Goal: Information Seeking & Learning: Learn about a topic

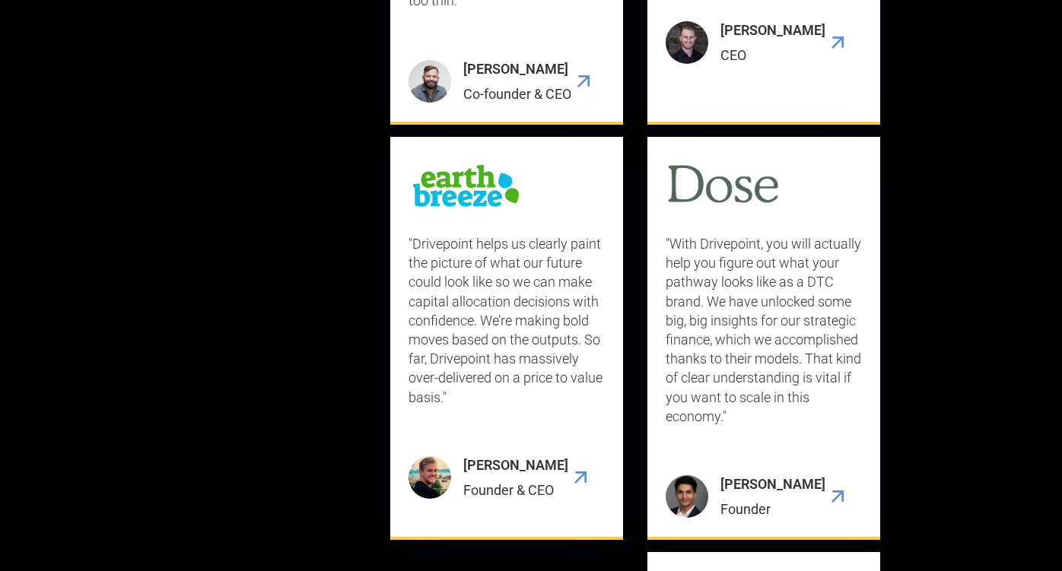
scroll to position [5230, 0]
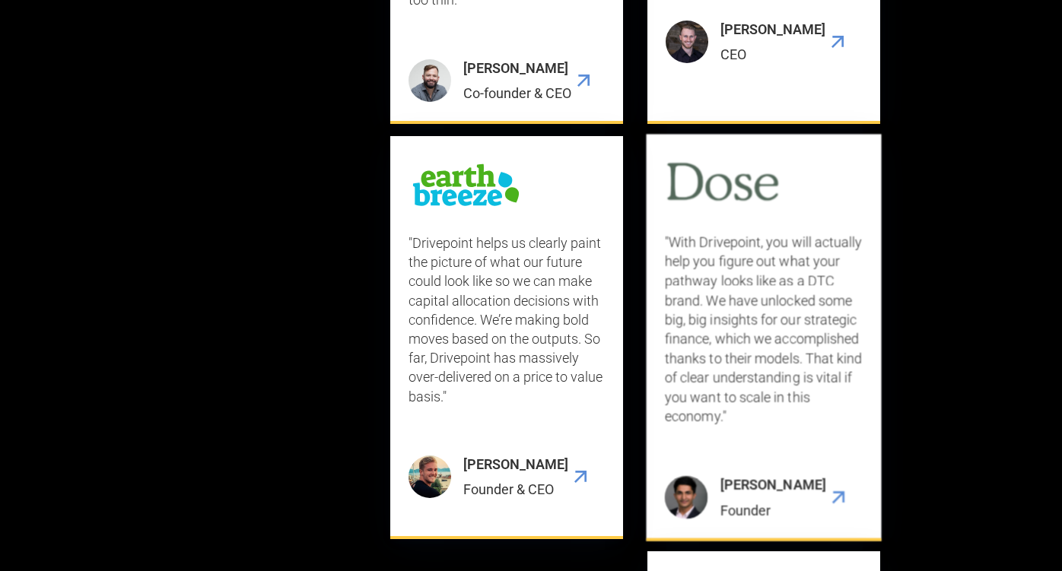
click at [684, 491] on img "7 / 9" at bounding box center [686, 497] width 43 height 43
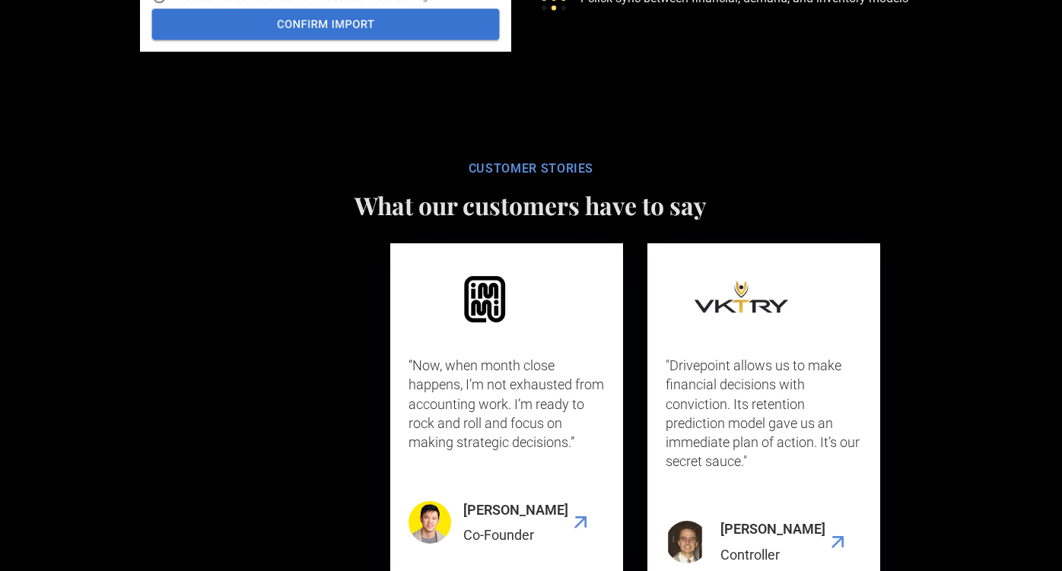
scroll to position [3979, 0]
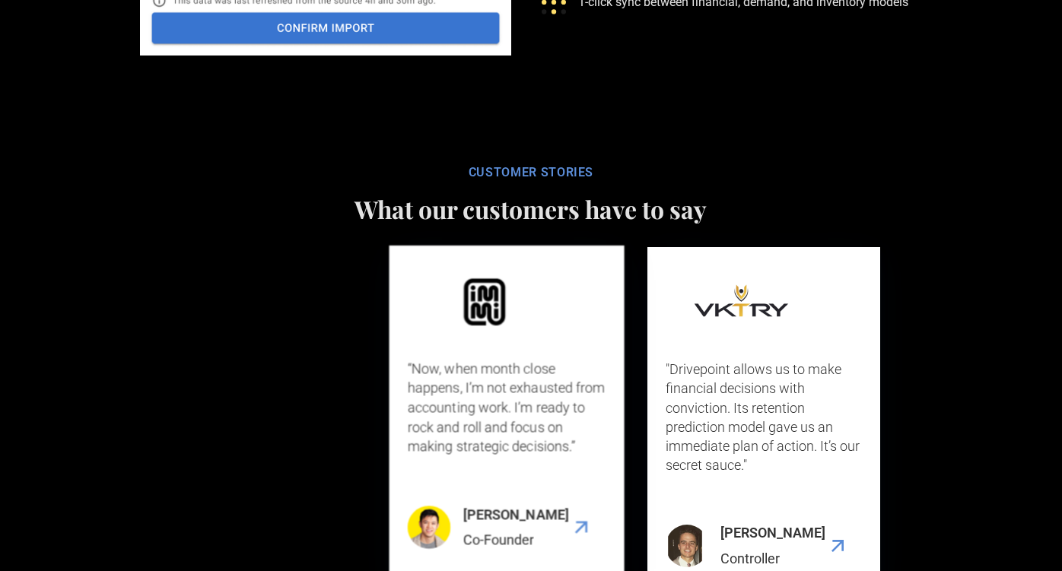
click at [466, 515] on div "[PERSON_NAME]" at bounding box center [516, 514] width 106 height 19
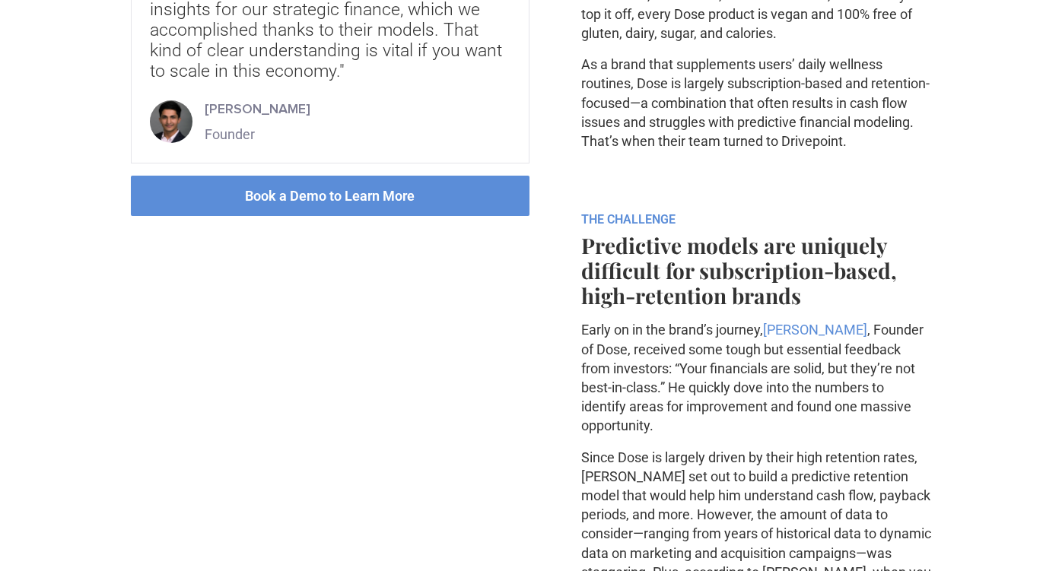
scroll to position [645, 0]
click at [232, 106] on div "[PERSON_NAME]" at bounding box center [258, 108] width 106 height 19
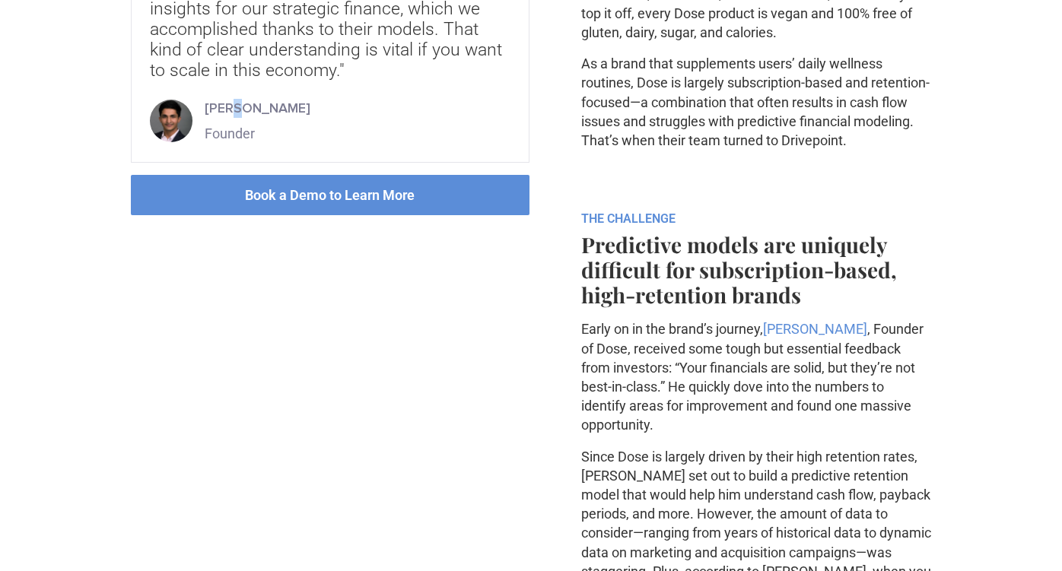
click at [232, 106] on div "[PERSON_NAME]" at bounding box center [258, 108] width 106 height 19
copy div "[PERSON_NAME]"
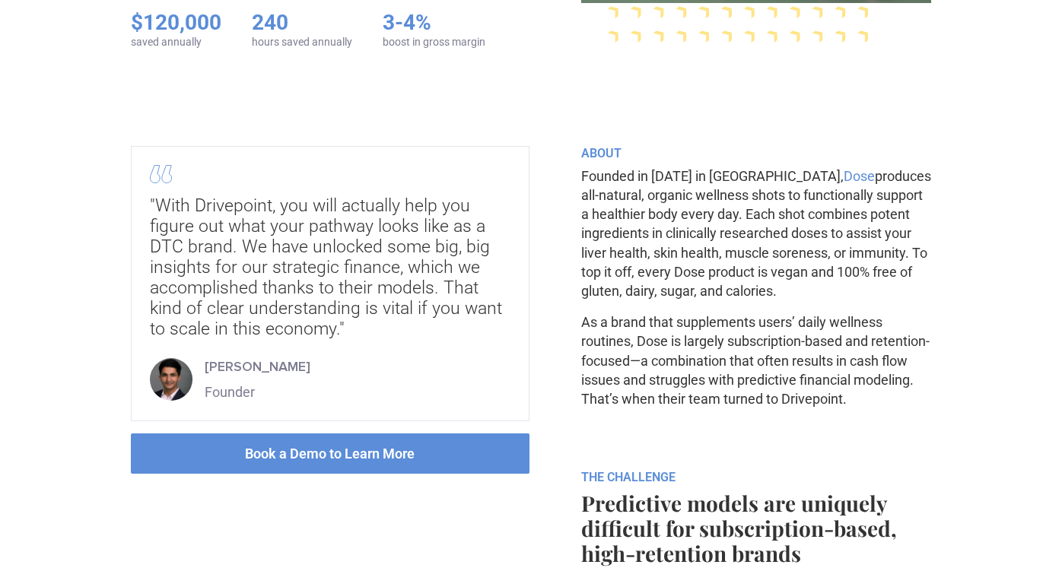
scroll to position [0, 0]
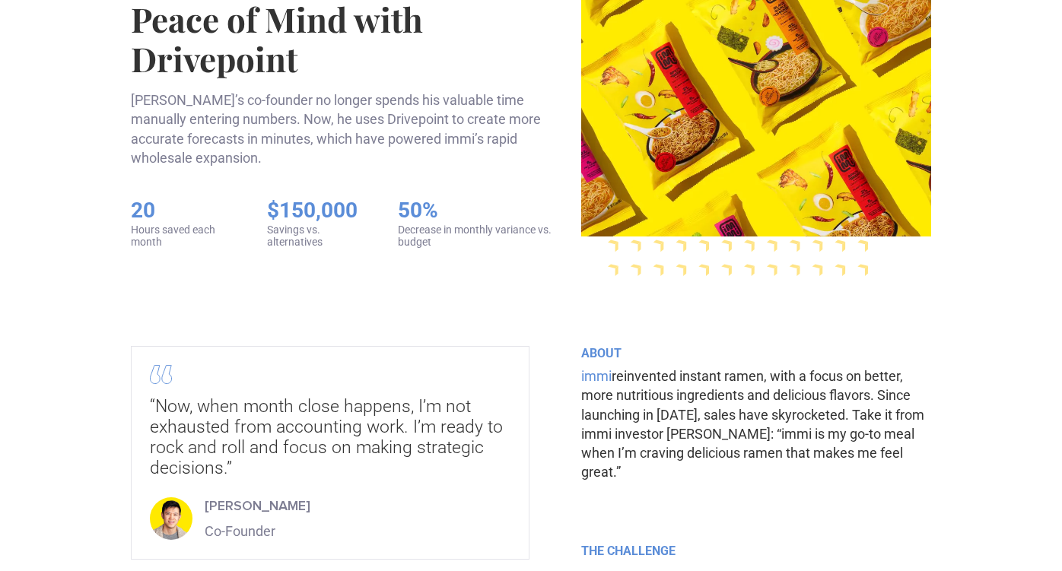
scroll to position [310, 0]
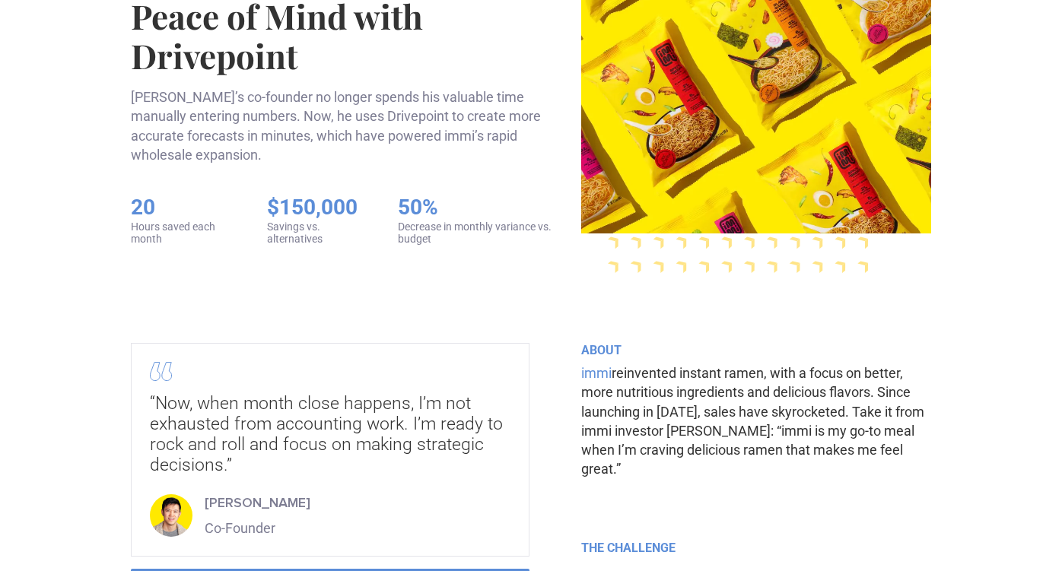
drag, startPoint x: 351, startPoint y: 478, endPoint x: 202, endPoint y: 478, distance: 149.1
click at [202, 494] on div "[PERSON_NAME] Co-Founder" at bounding box center [330, 516] width 360 height 44
copy div "[PERSON_NAME]"
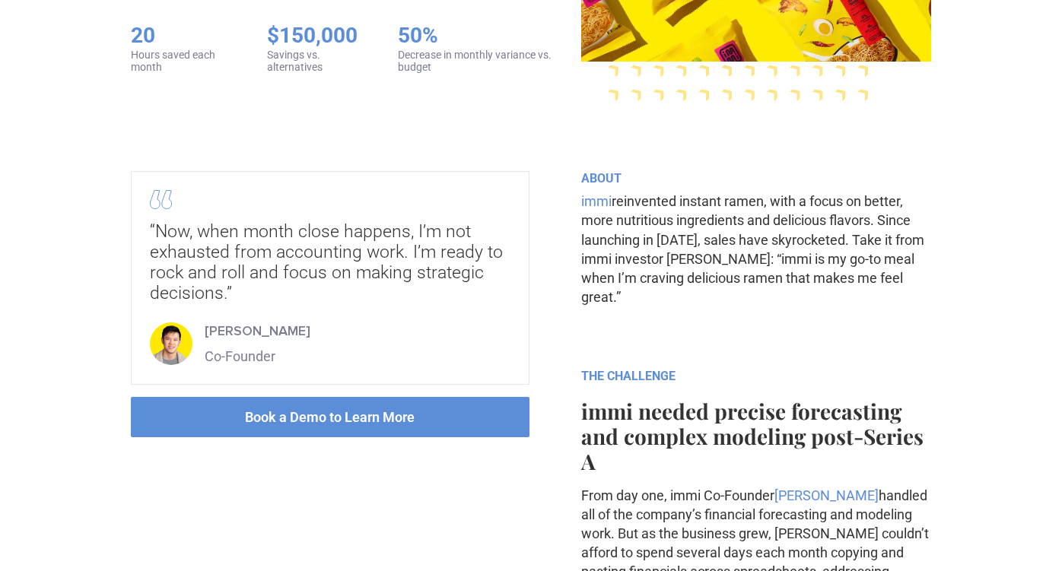
scroll to position [483, 0]
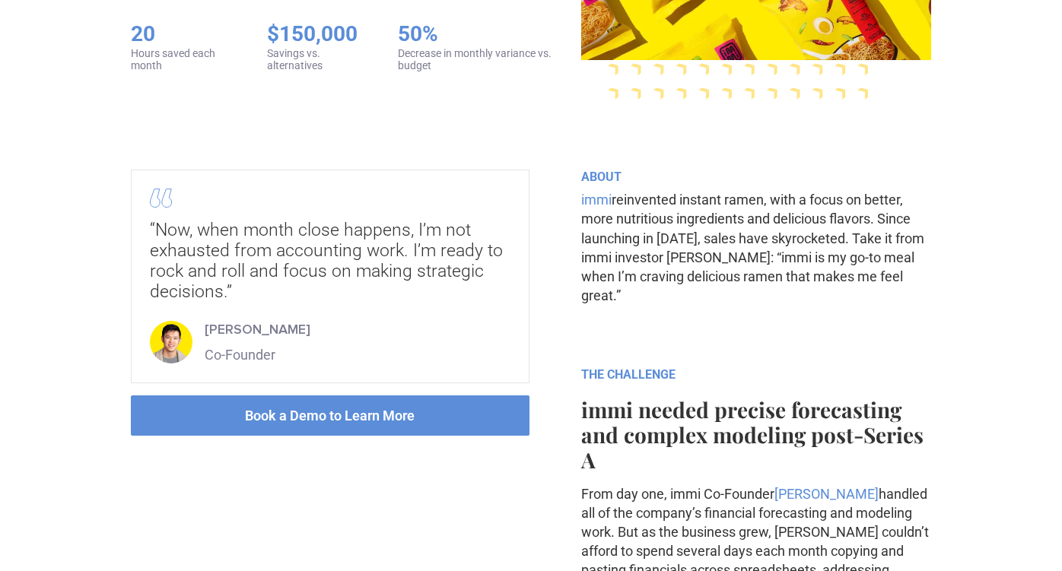
click at [599, 192] on link "immi" at bounding box center [596, 200] width 30 height 16
